Goal: Task Accomplishment & Management: Use online tool/utility

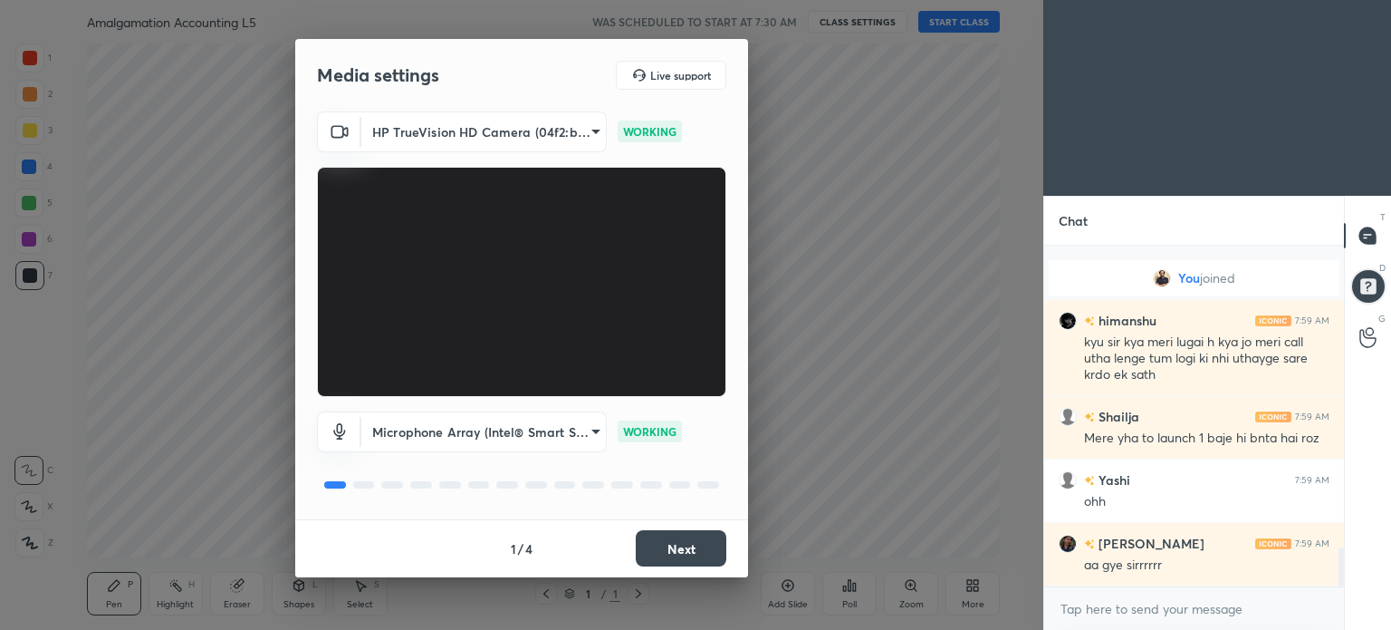
scroll to position [2605, 0]
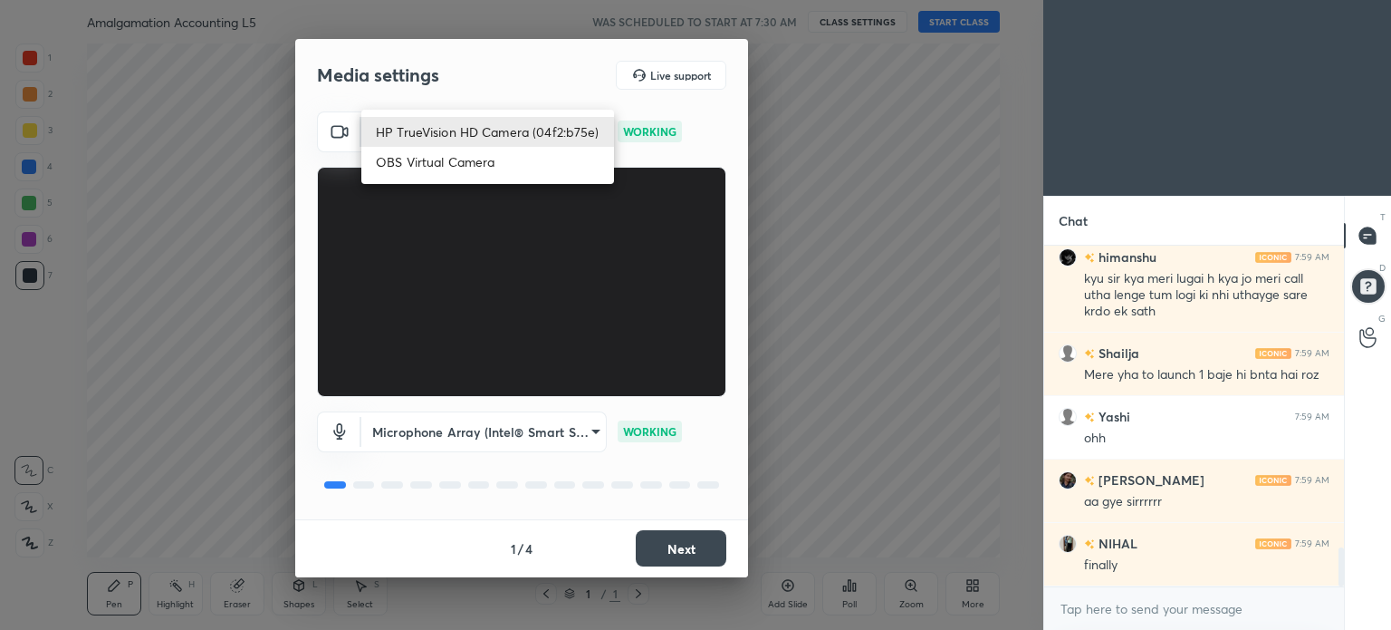
click at [590, 139] on body "1 2 3 4 5 6 7 C X Z C X Z E E Erase all H H Amalgamation Accounting L5 WAS SCHE…" at bounding box center [695, 315] width 1391 height 630
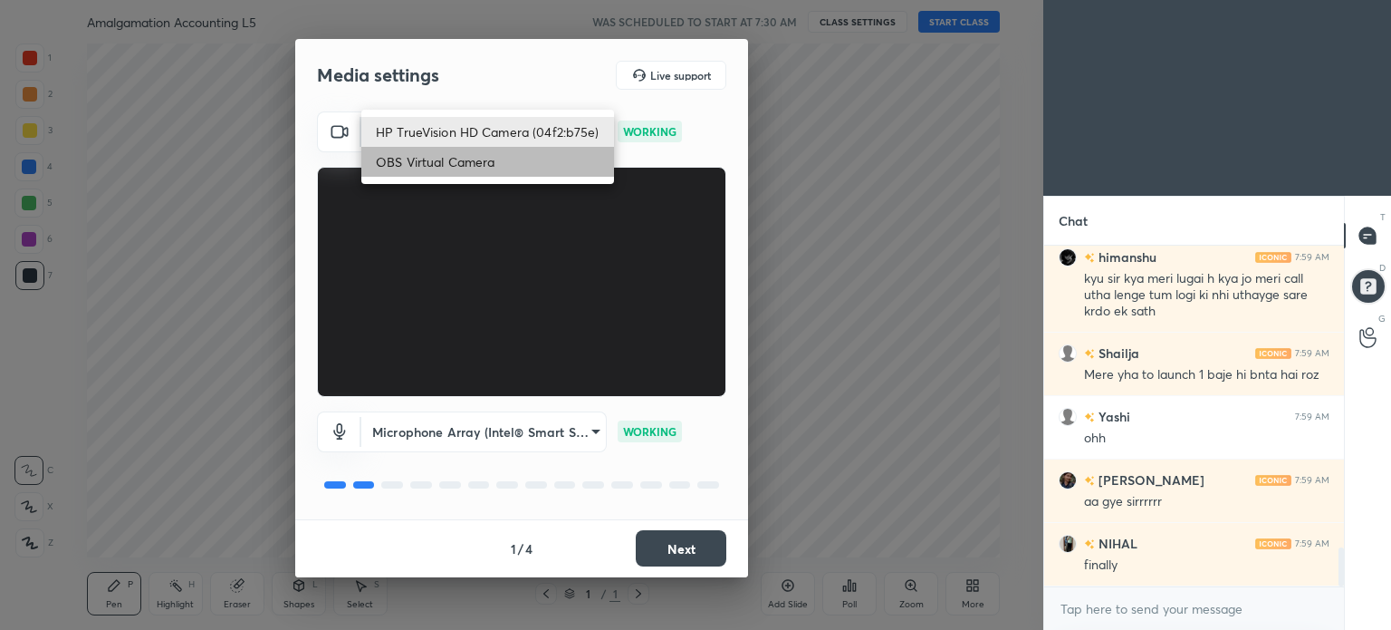
click at [557, 160] on li "OBS Virtual Camera" at bounding box center [487, 162] width 253 height 30
type input "06b6dcd6911b9d7a039f22447fe7b539e1e902a9dc652b3a72fc96f3c9a0f10a"
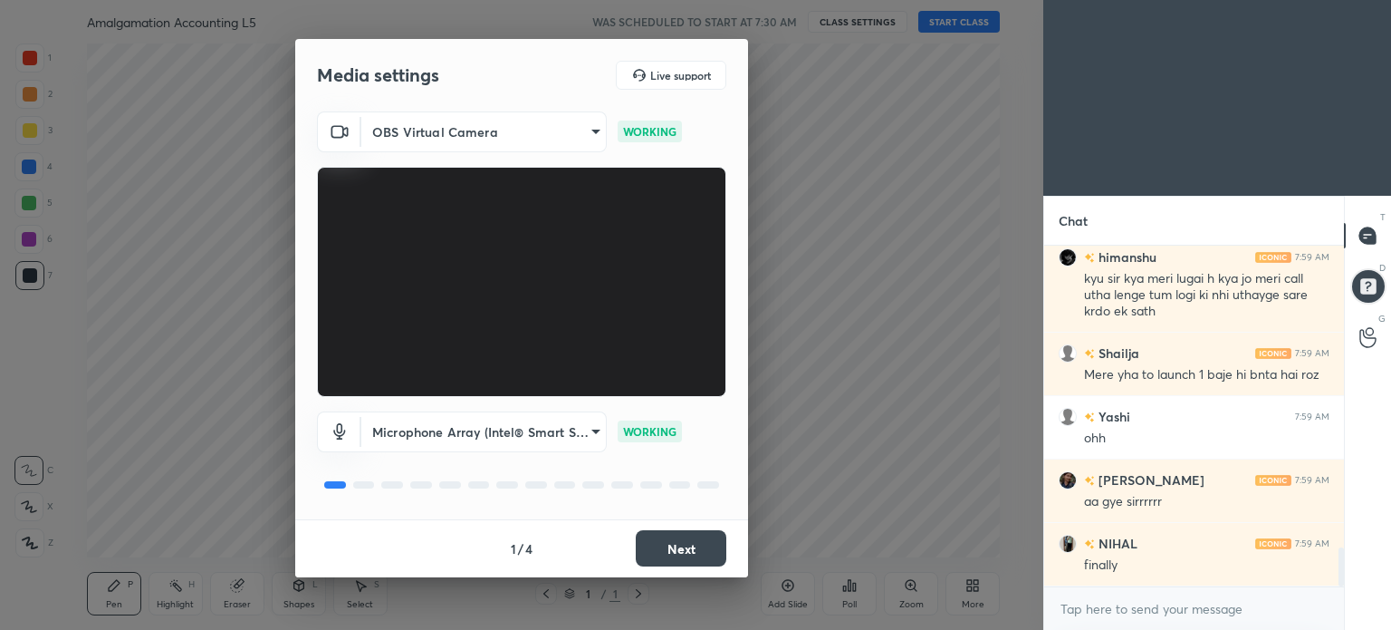
scroll to position [2668, 0]
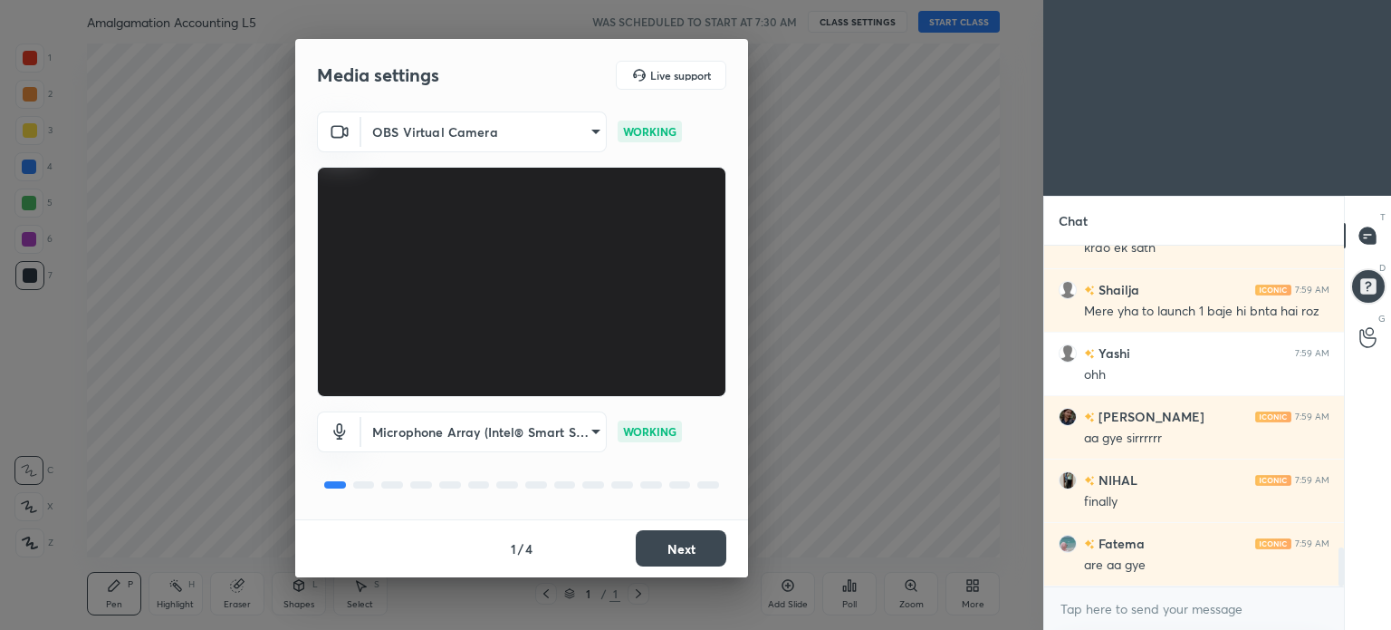
click at [706, 538] on button "Next" at bounding box center [681, 548] width 91 height 36
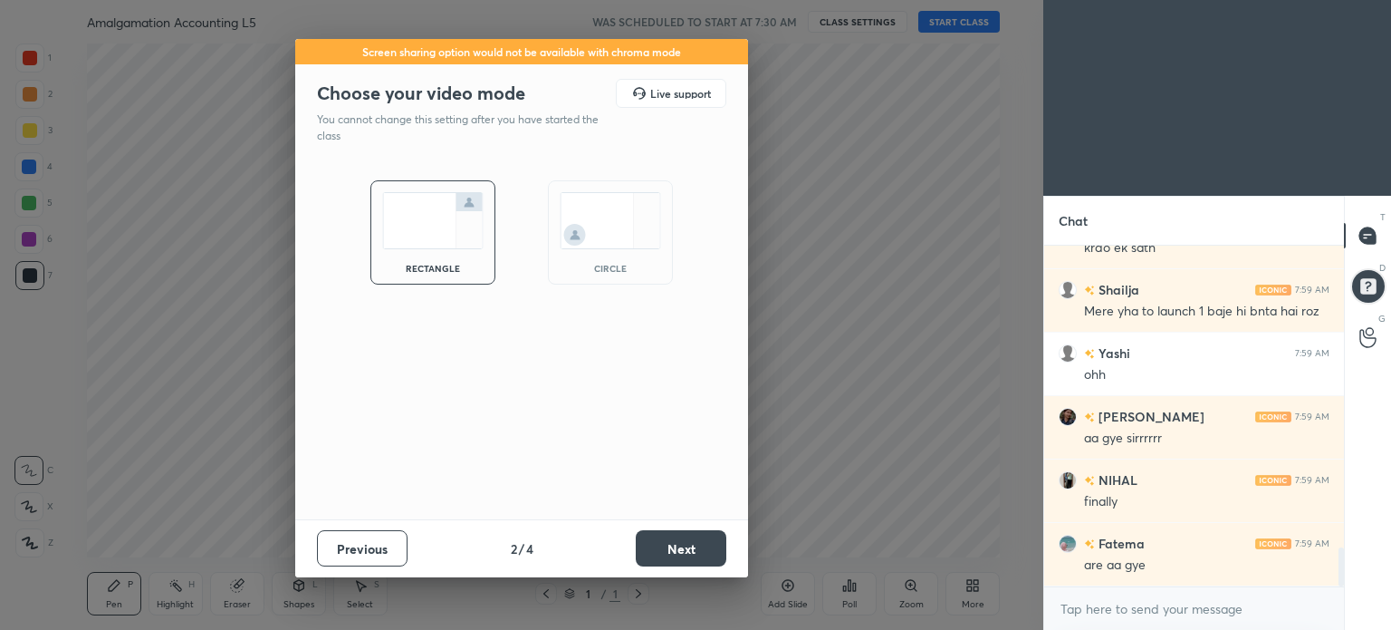
click at [706, 538] on button "Next" at bounding box center [681, 548] width 91 height 36
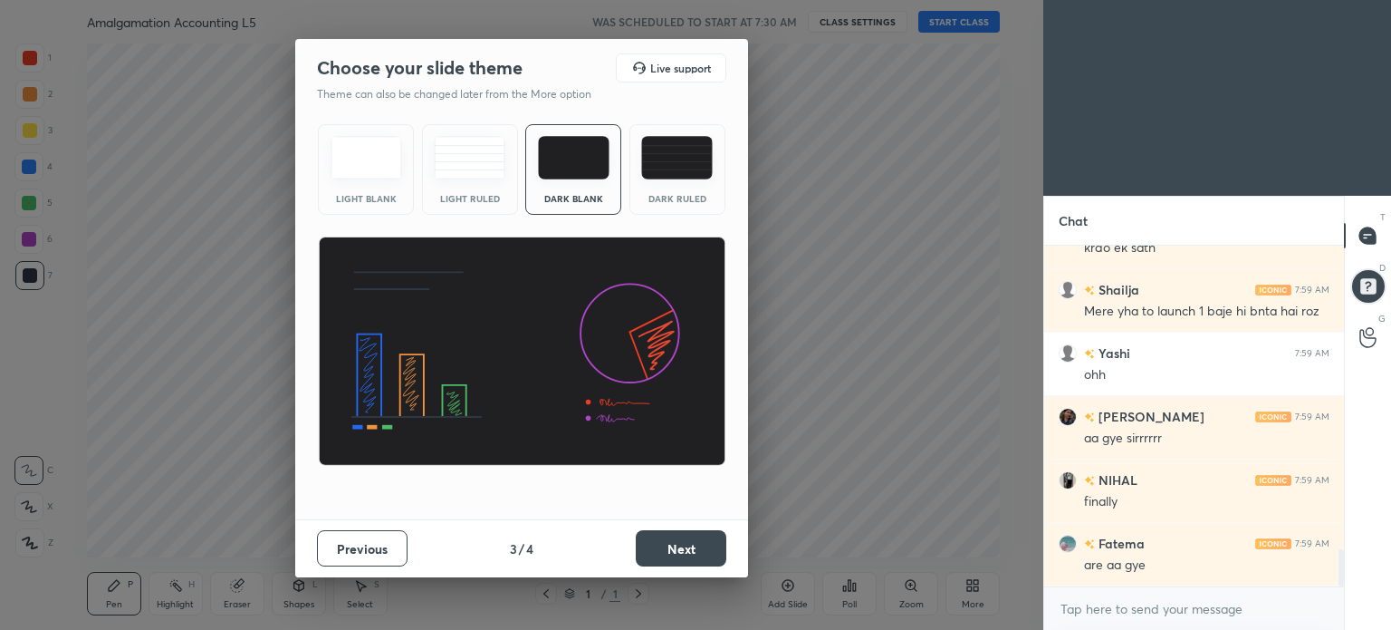
scroll to position [2748, 0]
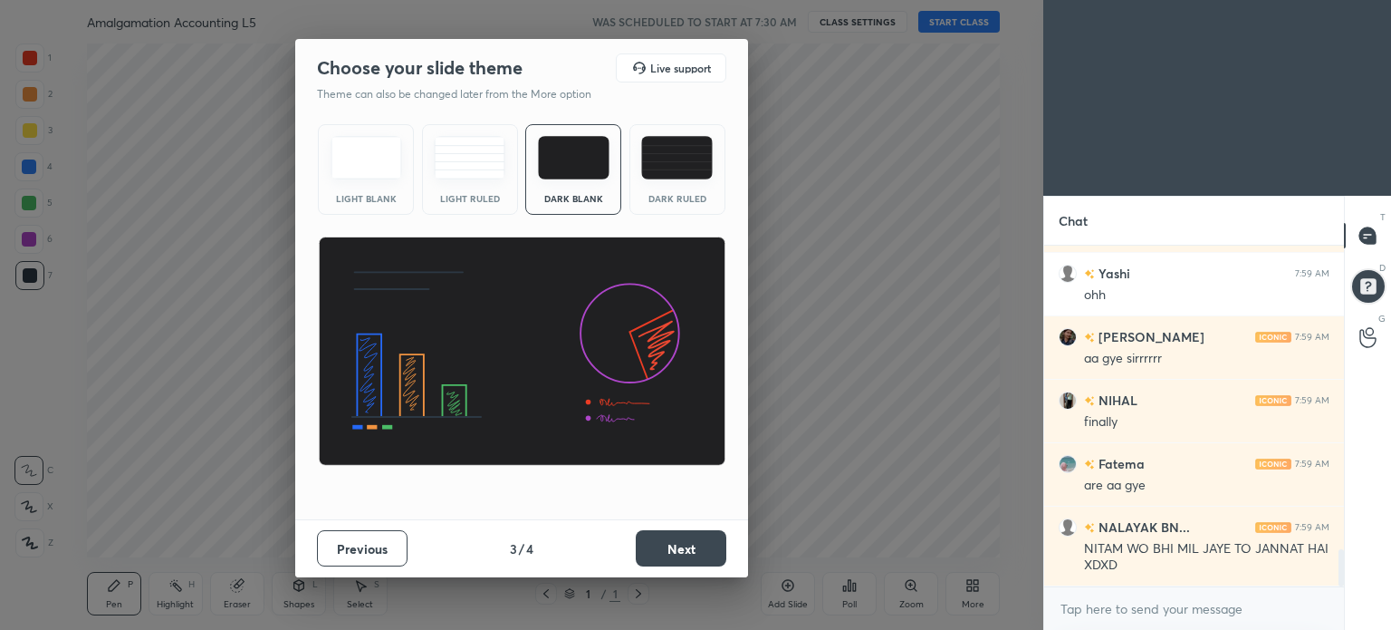
click at [706, 538] on button "Next" at bounding box center [681, 548] width 91 height 36
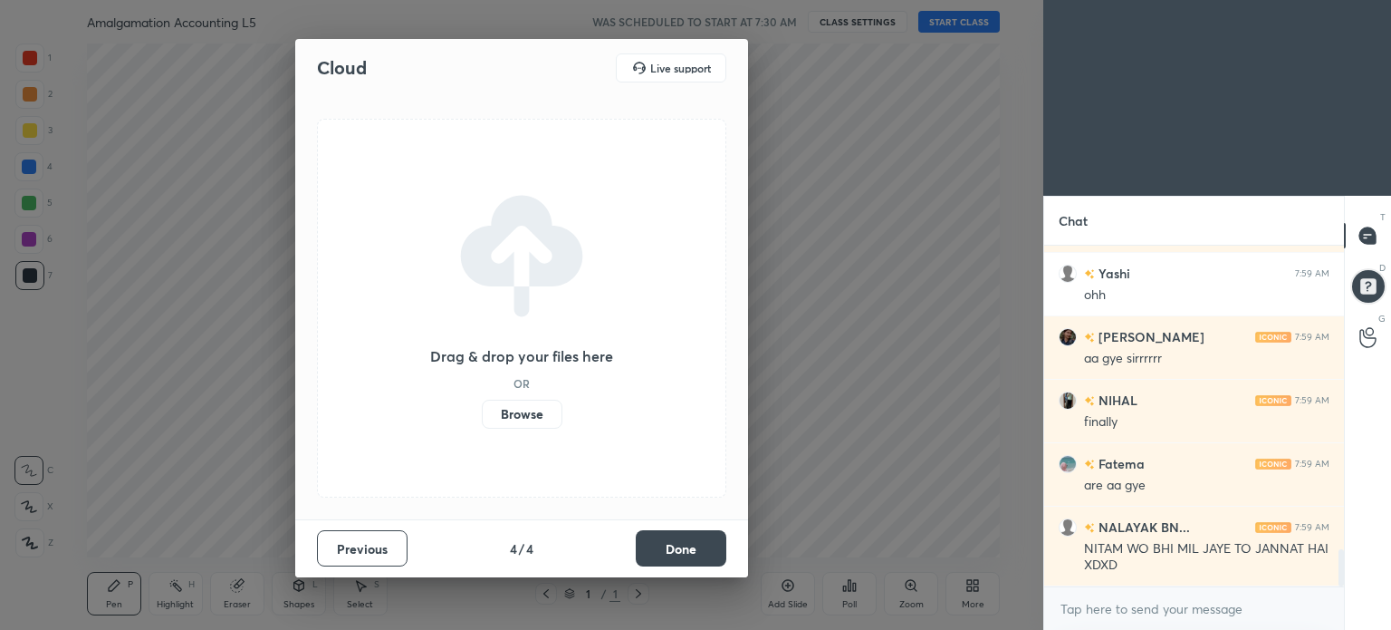
click at [706, 538] on button "Done" at bounding box center [681, 548] width 91 height 36
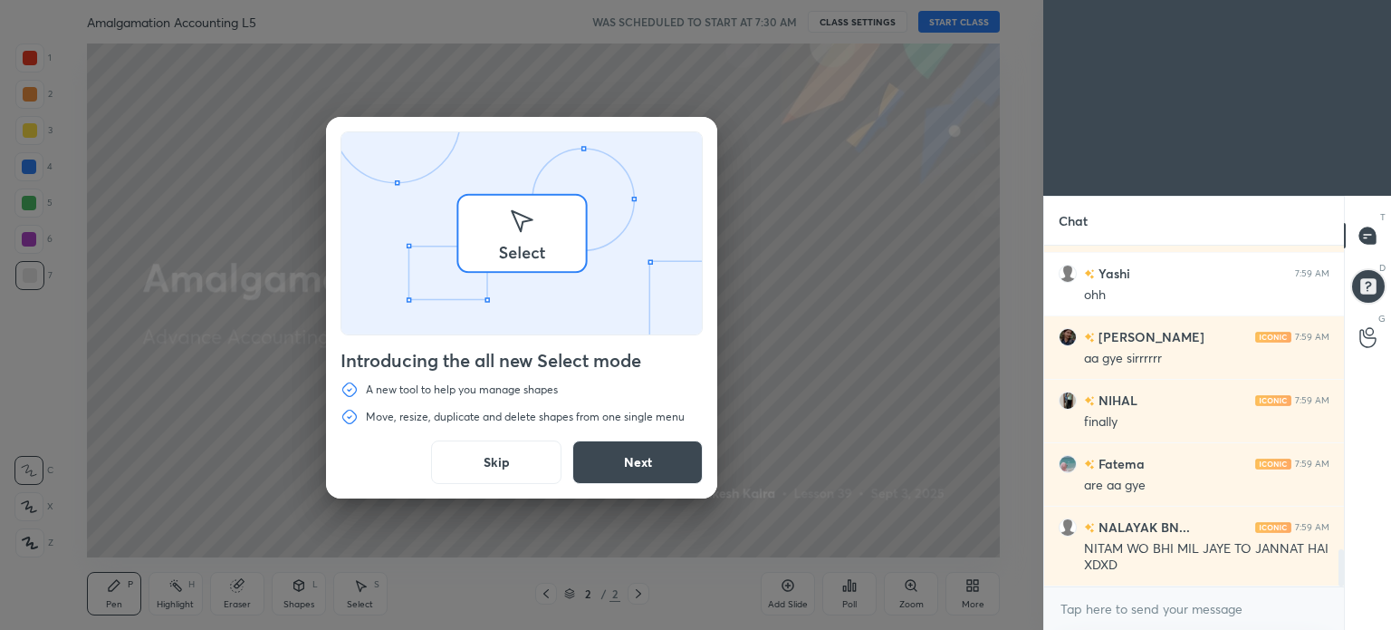
scroll to position [2812, 0]
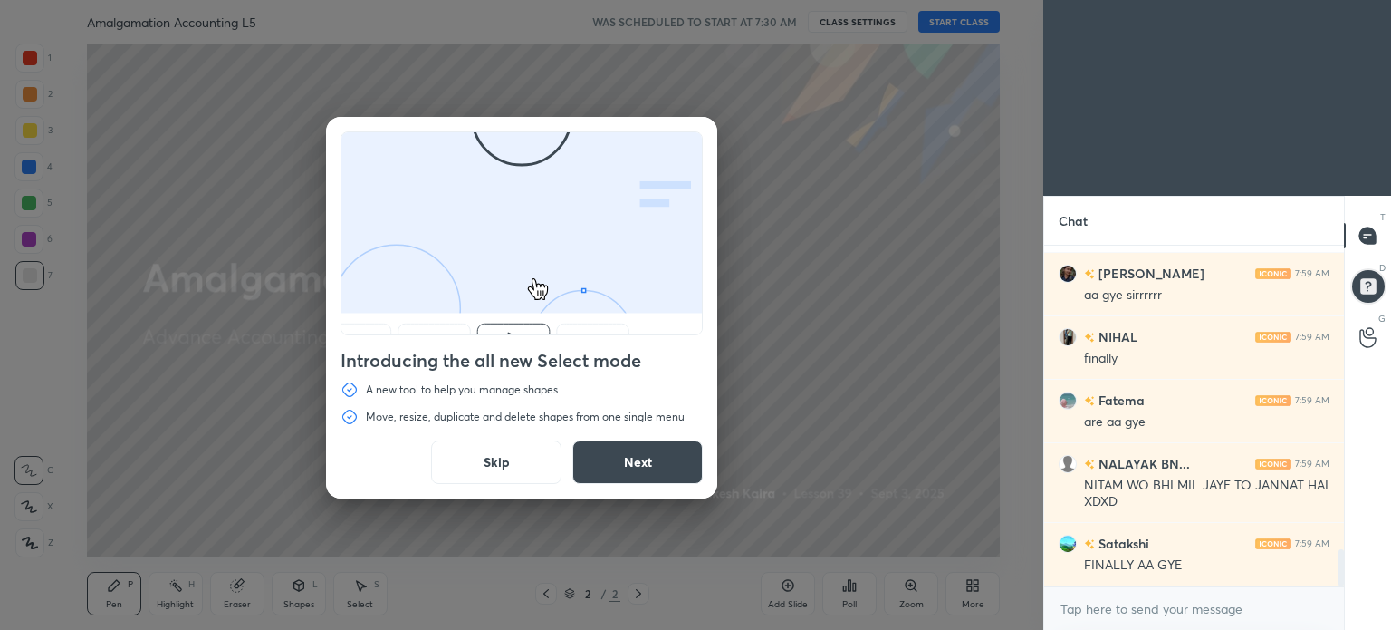
click at [518, 452] on button "Skip" at bounding box center [496, 461] width 130 height 43
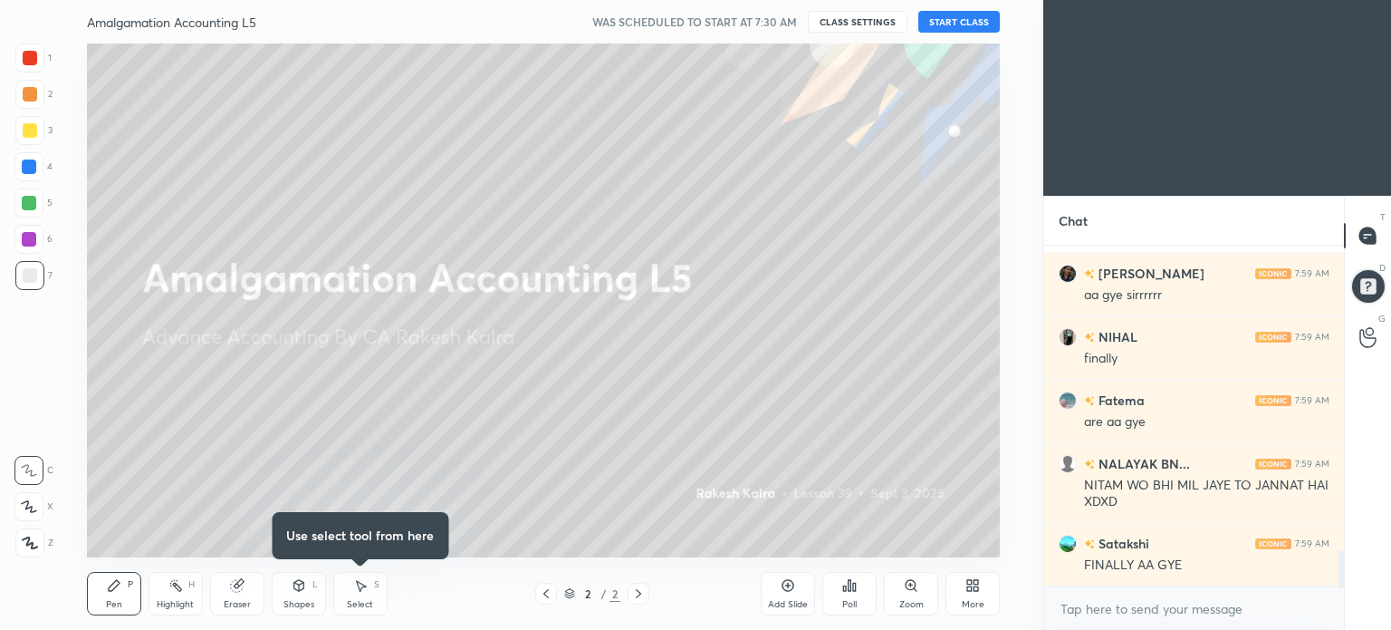
scroll to position [2875, 0]
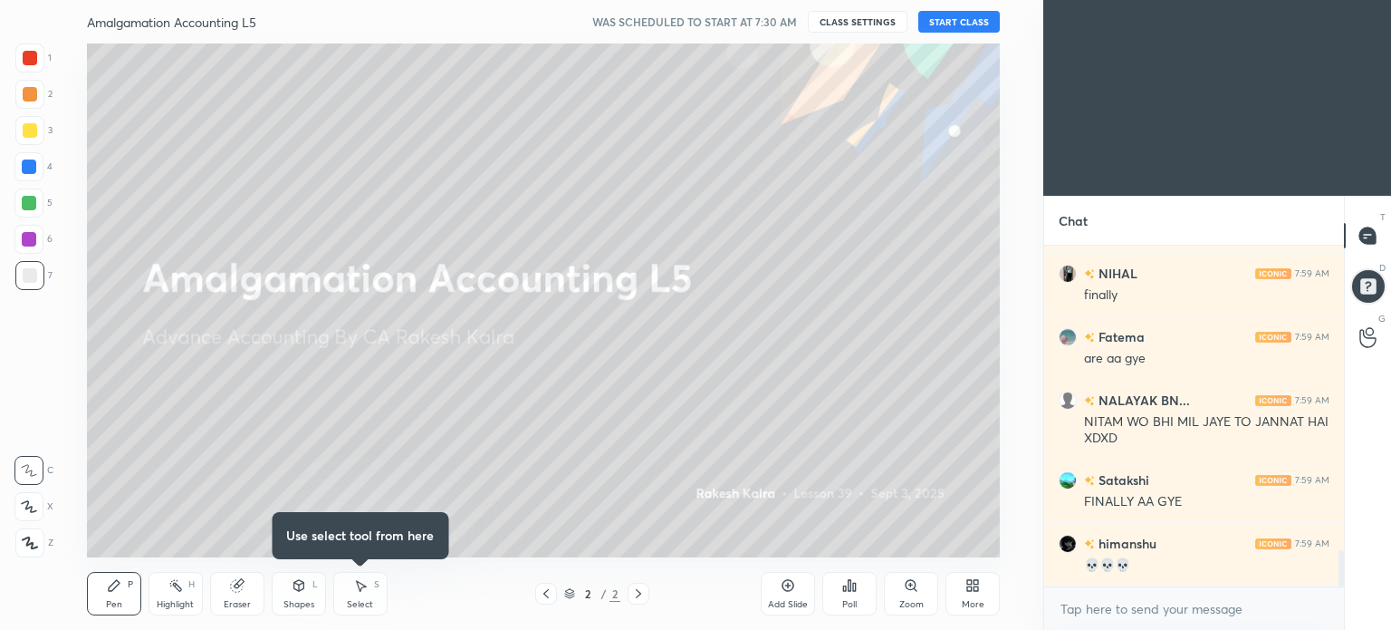
click at [941, 18] on button "START CLASS" at bounding box center [959, 22] width 82 height 22
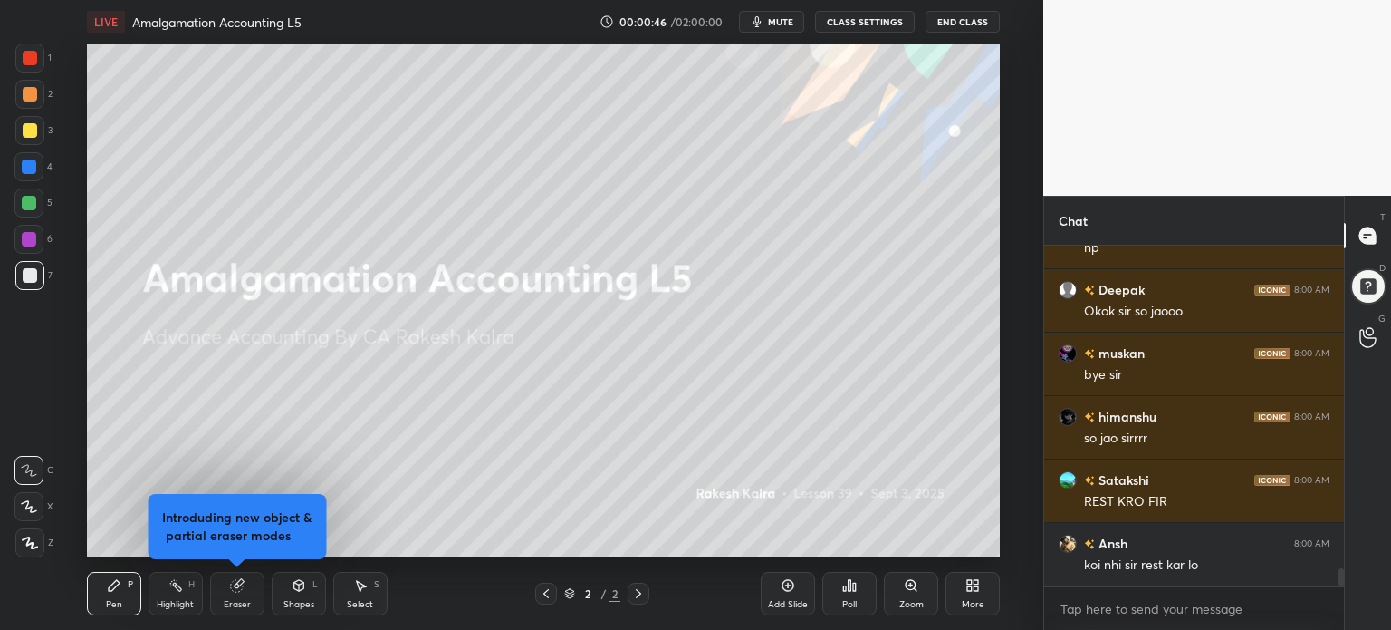
scroll to position [6185, 0]
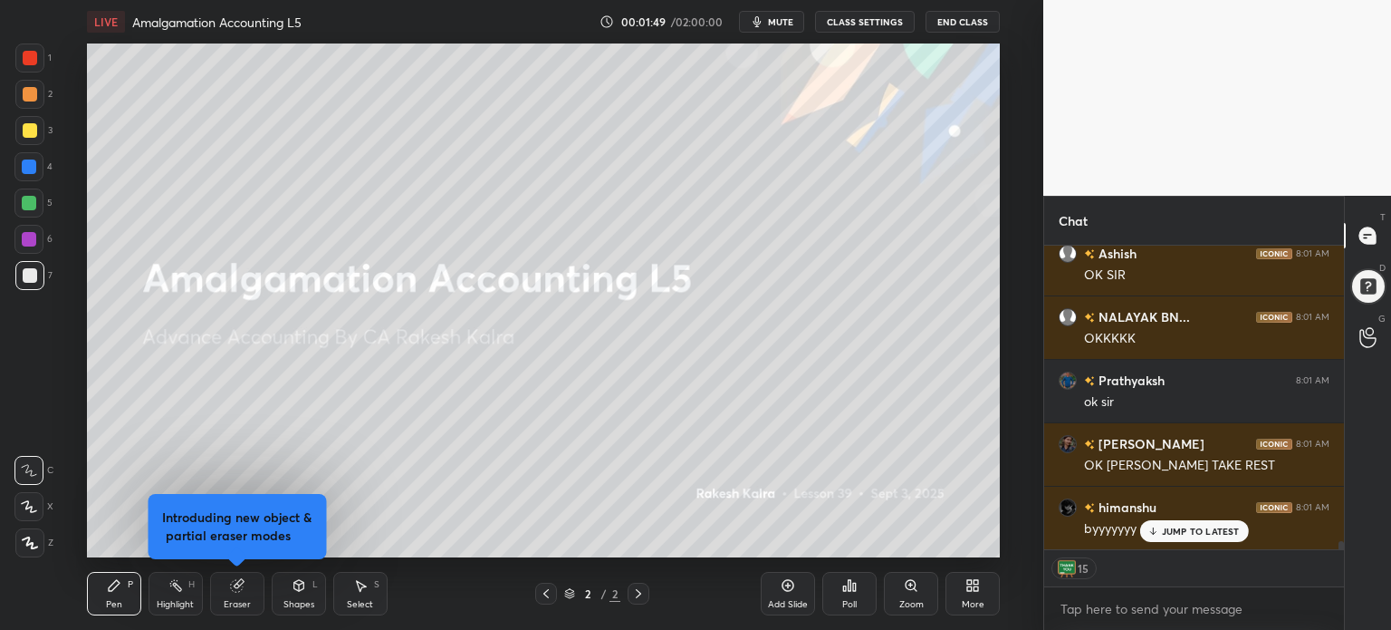
click at [977, 21] on button "End Class" at bounding box center [963, 22] width 74 height 22
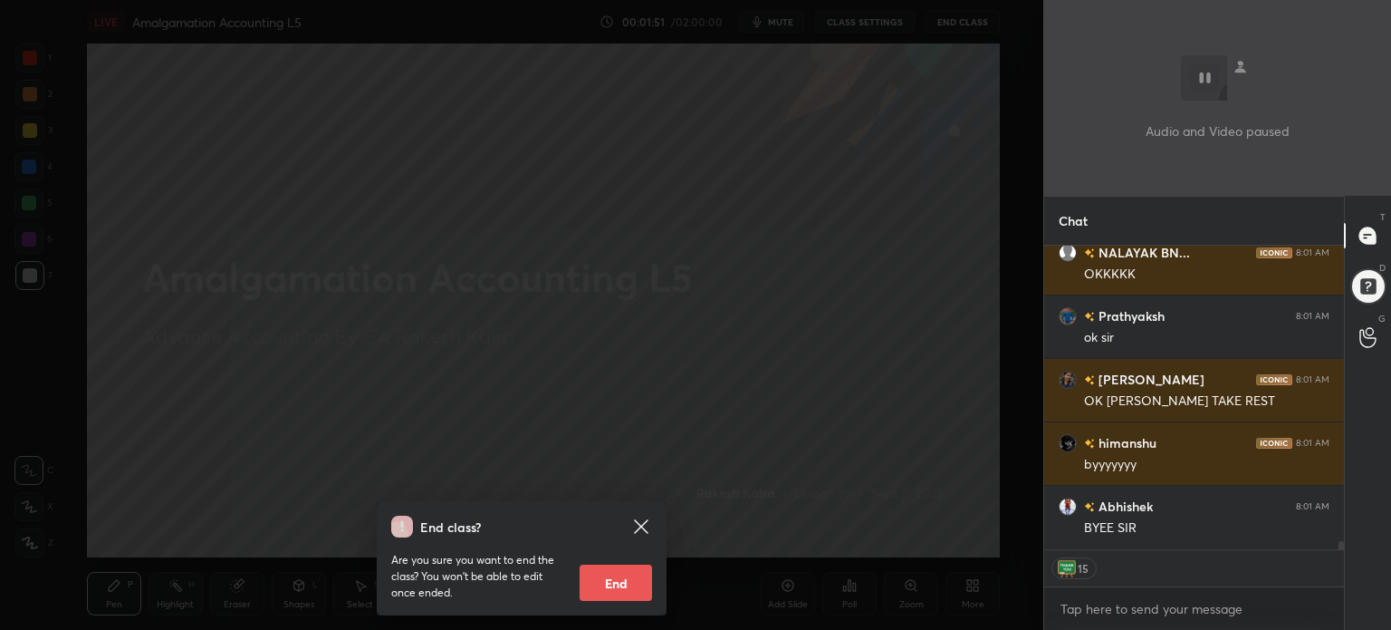
click at [609, 590] on button "End" at bounding box center [616, 582] width 72 height 36
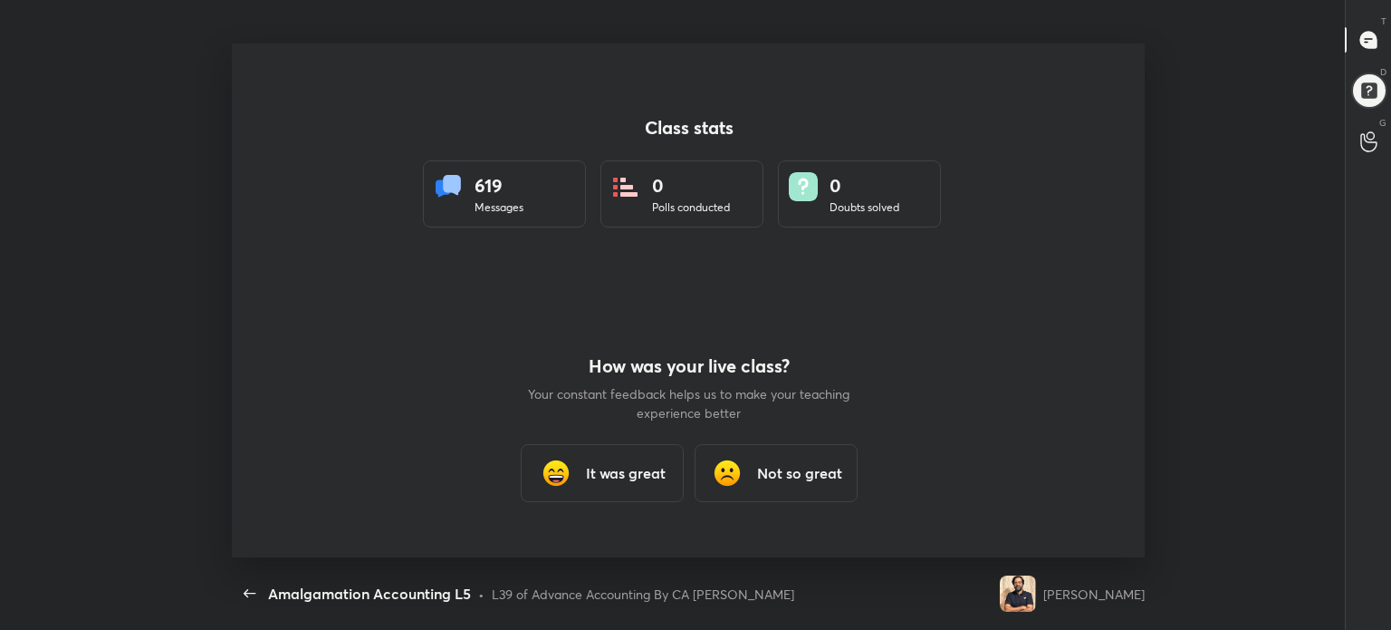
type textarea "x"
